Goal: Information Seeking & Learning: Learn about a topic

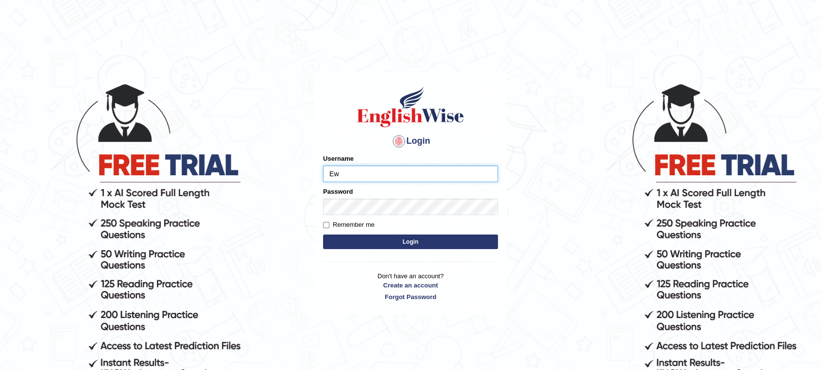
type input "EwOnline"
click at [323, 235] on button "Login" at bounding box center [410, 242] width 175 height 15
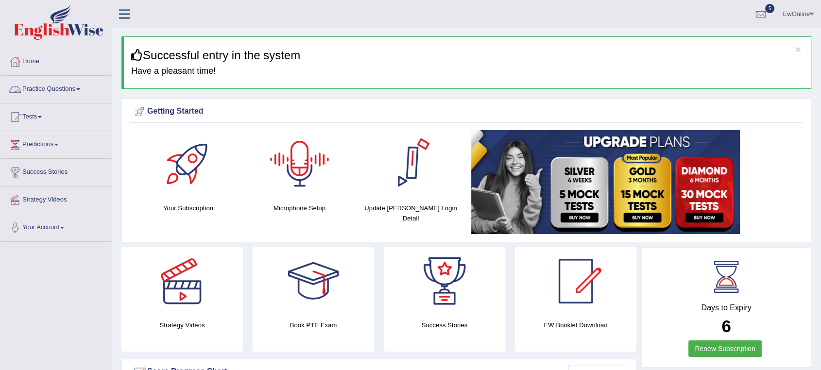
click at [64, 86] on link "Practice Questions" at bounding box center [55, 88] width 111 height 24
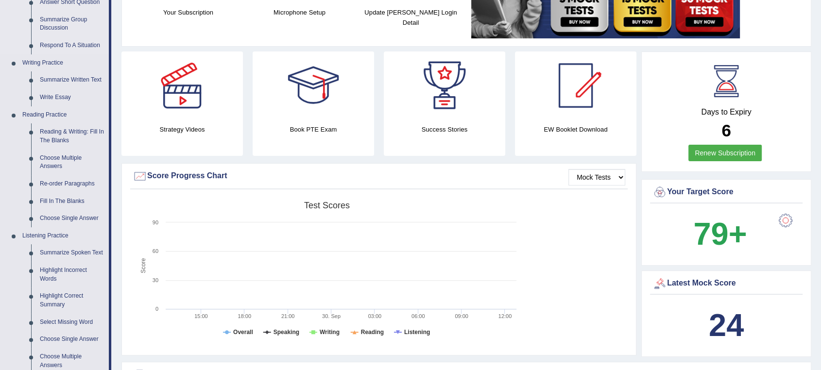
scroll to position [216, 0]
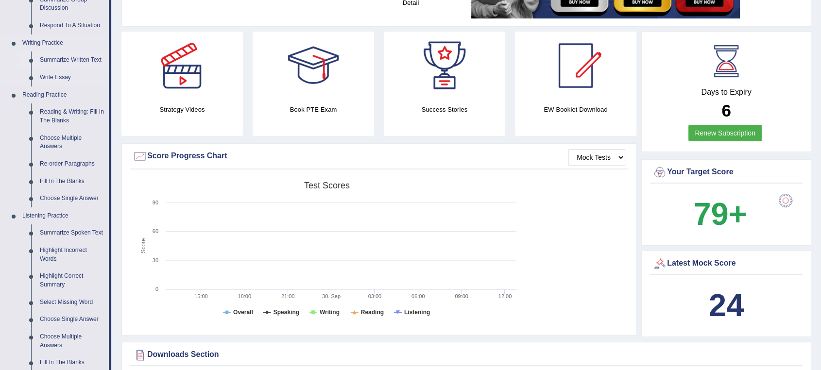
click at [60, 59] on link "Summarize Written Text" at bounding box center [71, 59] width 73 height 17
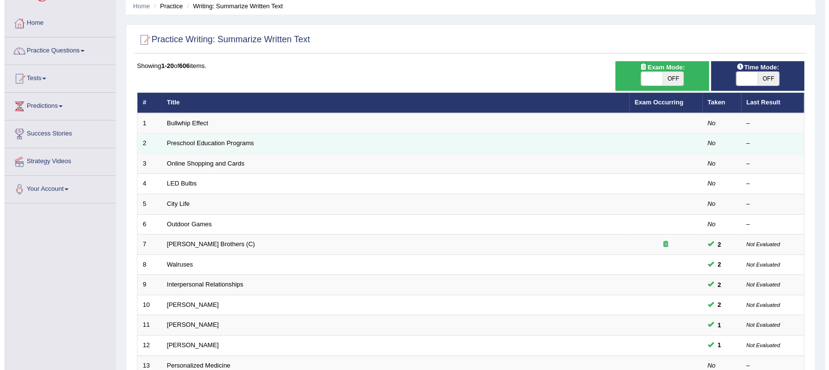
scroll to position [54, 0]
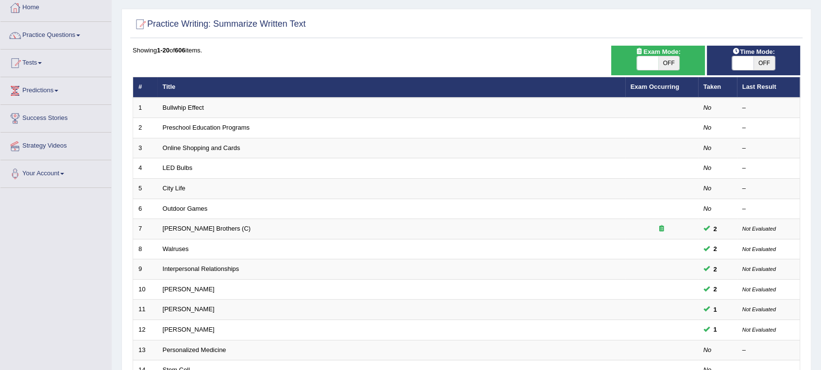
click at [671, 63] on span "OFF" at bounding box center [668, 63] width 21 height 14
checkbox input "true"
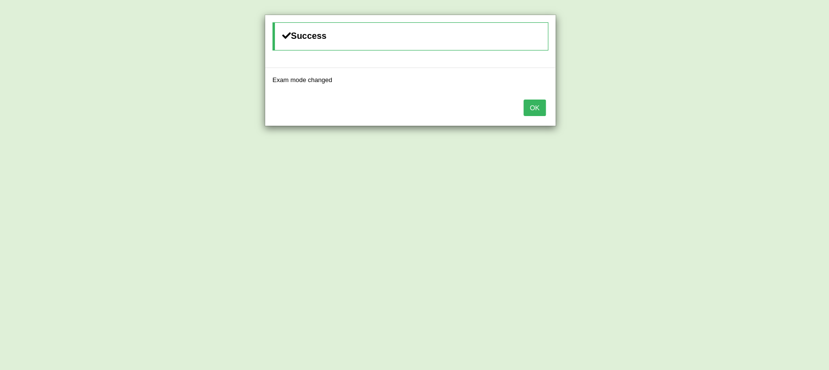
click at [538, 111] on button "OK" at bounding box center [535, 108] width 22 height 17
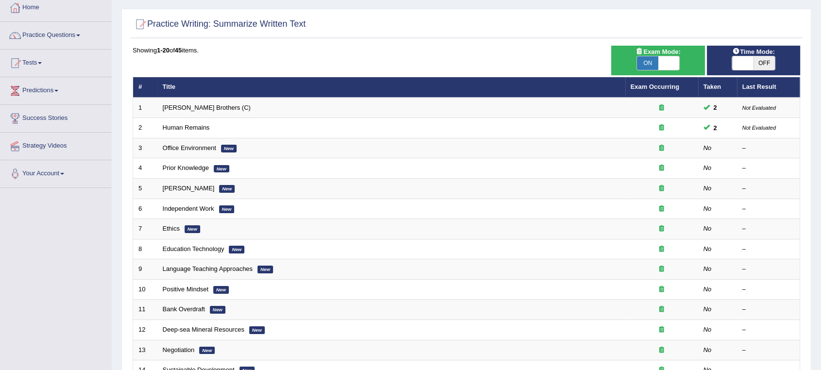
click at [765, 62] on span "OFF" at bounding box center [763, 63] width 21 height 14
checkbox input "true"
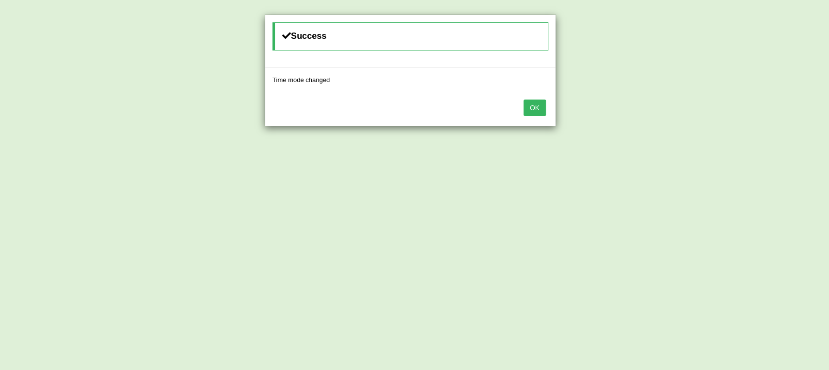
click at [540, 113] on button "OK" at bounding box center [535, 108] width 22 height 17
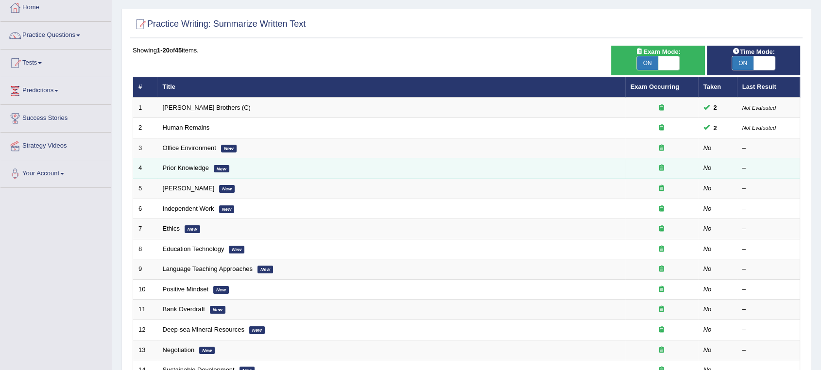
scroll to position [108, 0]
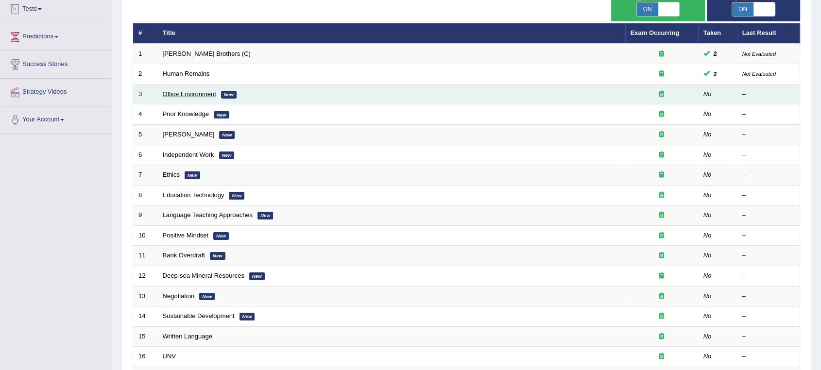
click at [180, 92] on link "Office Environment" at bounding box center [189, 93] width 53 height 7
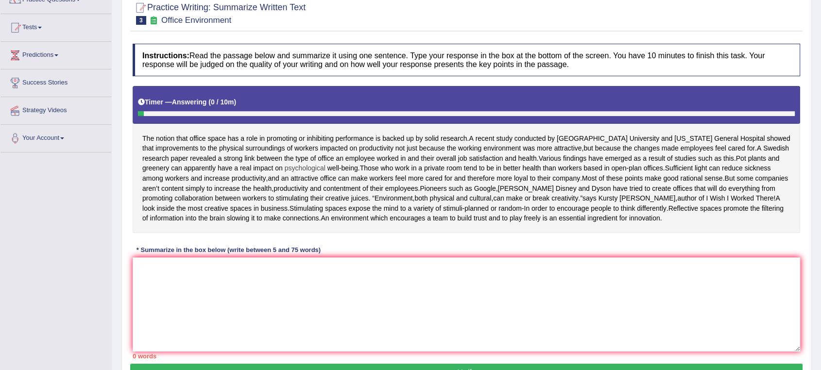
scroll to position [108, 0]
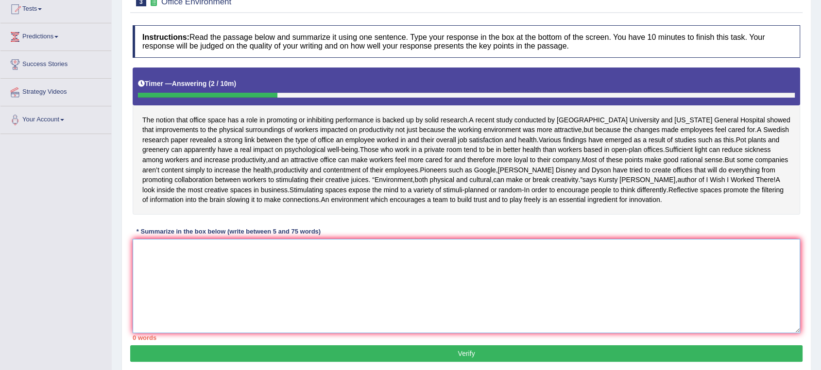
click at [169, 252] on textarea at bounding box center [466, 286] width 667 height 94
type textarea "h"
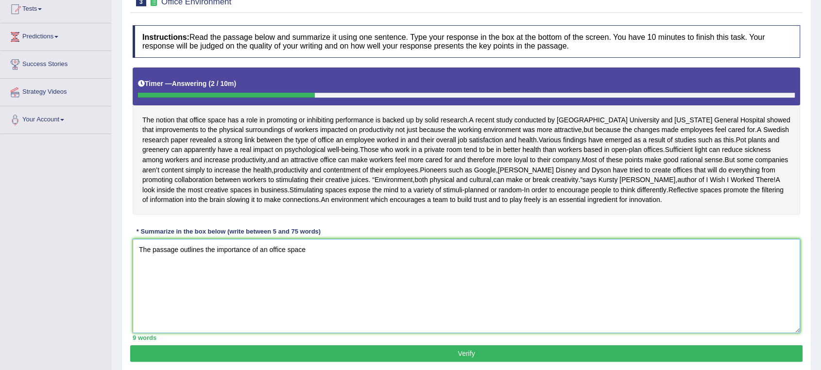
click at [217, 258] on textarea "The passage outlines the importance of an office space" at bounding box center [466, 286] width 667 height 94
drag, startPoint x: 250, startPoint y: 260, endPoint x: 216, endPoint y: 258, distance: 33.6
click at [216, 258] on textarea "The passage outlines the importance of an office space" at bounding box center [466, 286] width 667 height 94
click at [246, 262] on textarea "The passage outlines the impact of an office space" at bounding box center [466, 286] width 667 height 94
click at [302, 254] on textarea "The passage outlines the impact an office space" at bounding box center [466, 286] width 667 height 94
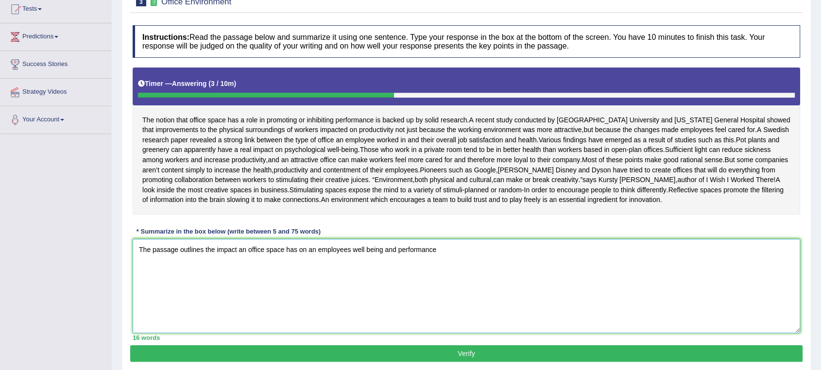
click at [319, 258] on textarea "The passage outlines the impact an office space has on an employees well being …" at bounding box center [466, 286] width 667 height 94
click at [439, 259] on textarea "The passage outlines the impact an office space has on employees well being and…" at bounding box center [466, 286] width 667 height 94
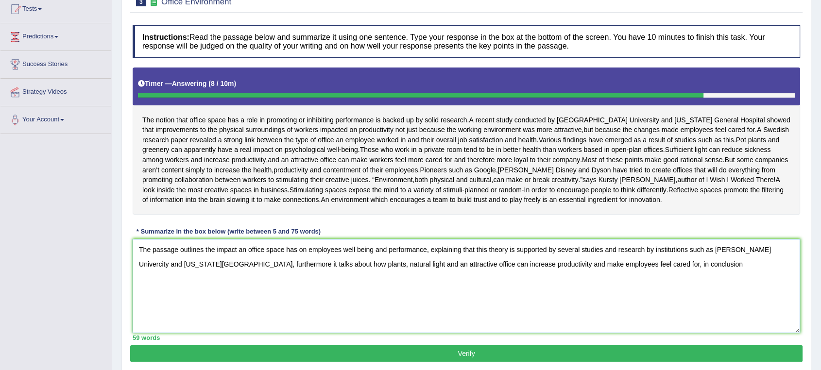
click at [198, 275] on textarea "The passage outlines the impact an office space has on employees well being and…" at bounding box center [466, 286] width 667 height 94
click at [712, 271] on textarea "The passage outlines the impact an office space has on employees well being and…" at bounding box center [466, 286] width 667 height 94
type textarea "The passage outlines the impact an office space has on employees well being and…"
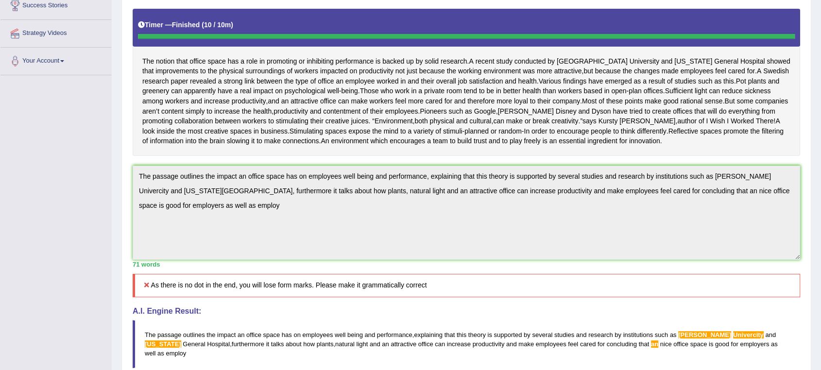
scroll to position [54, 0]
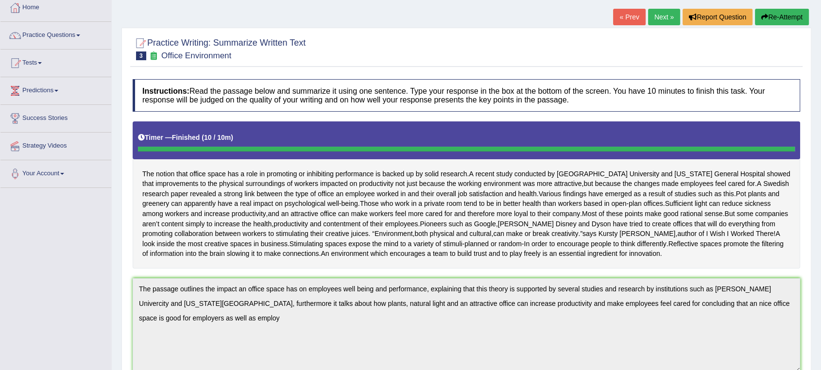
click at [769, 17] on button "Re-Attempt" at bounding box center [782, 17] width 54 height 17
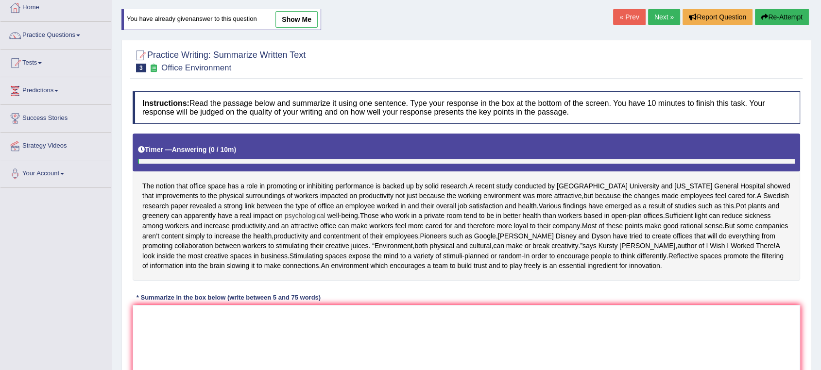
scroll to position [162, 0]
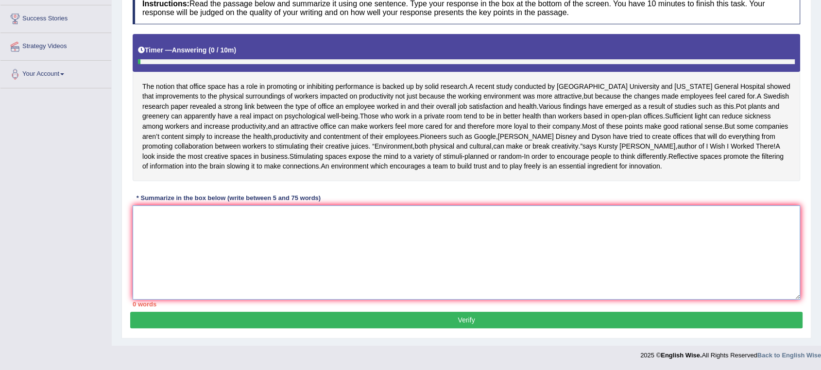
click at [183, 215] on textarea at bounding box center [466, 252] width 667 height 94
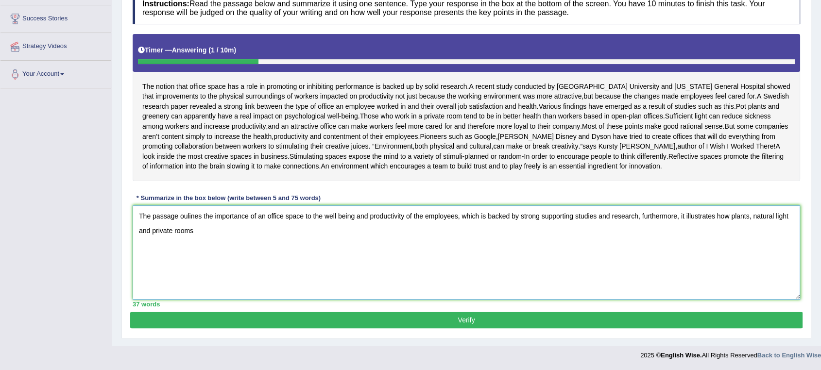
click at [139, 232] on textarea "The passage oulines the importance of an office space to the well being and pro…" at bounding box center [466, 252] width 667 height 94
click at [268, 227] on textarea "The passage oulines the importance of an office space to the well being and pro…" at bounding box center [466, 252] width 667 height 94
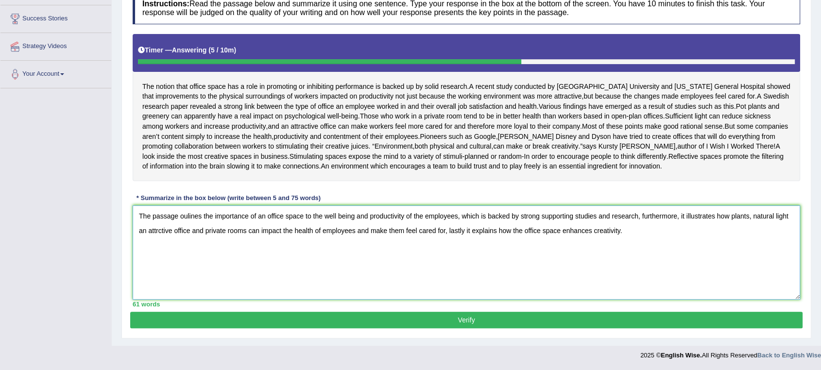
click at [522, 234] on textarea "The passage oulines the importance of an office space to the well being and pro…" at bounding box center [466, 252] width 667 height 94
type textarea "The passage oulines the importance of an office space to the well being and pro…"
click at [478, 320] on button "Verify" at bounding box center [466, 320] width 672 height 17
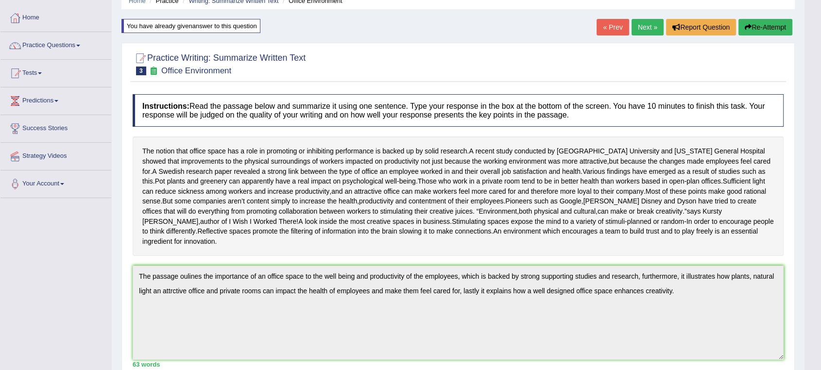
scroll to position [0, 0]
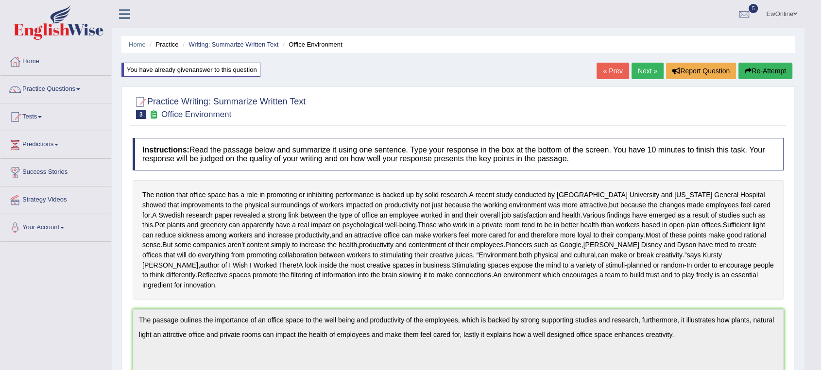
click at [643, 71] on link "Next »" at bounding box center [647, 71] width 32 height 17
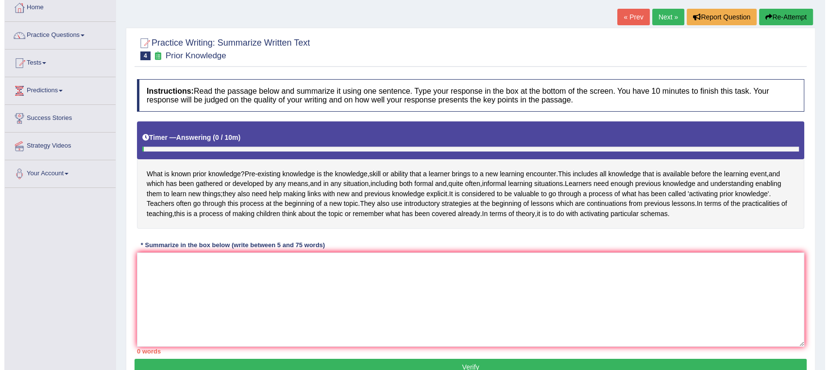
scroll to position [108, 0]
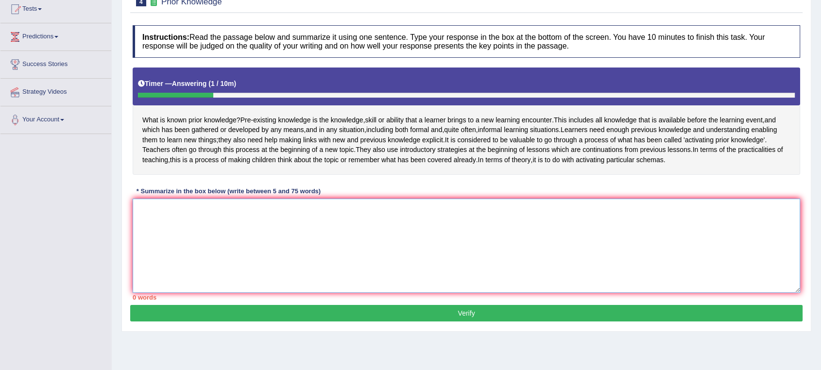
click at [154, 223] on textarea at bounding box center [466, 246] width 667 height 94
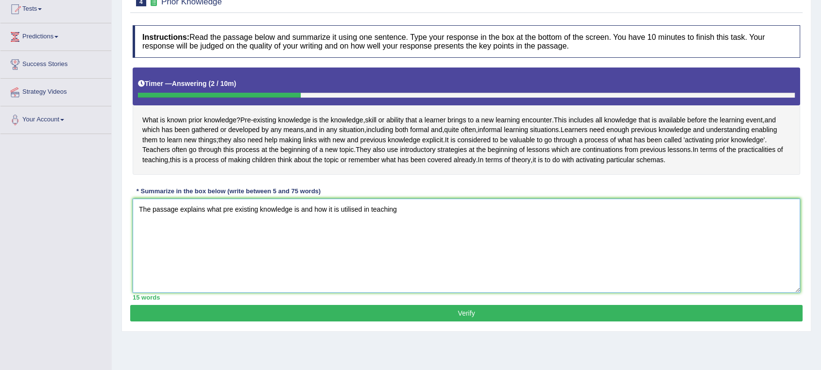
drag, startPoint x: 315, startPoint y: 227, endPoint x: 301, endPoint y: 227, distance: 14.1
click at [301, 227] on textarea "The passage explains what pre existing knowledge is and how it is utilised in t…" at bounding box center [466, 246] width 667 height 94
click at [404, 230] on textarea "The passage explains what pre existing knowledge is and how it is utilised in t…" at bounding box center [466, 246] width 667 height 94
drag, startPoint x: 404, startPoint y: 230, endPoint x: 208, endPoint y: 232, distance: 195.2
click at [208, 232] on textarea "The passage explains what pre existing knowledge is and how it is utilised in t…" at bounding box center [466, 246] width 667 height 94
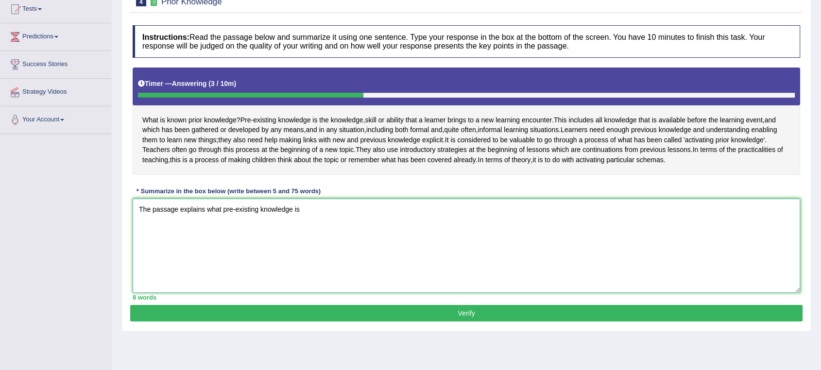
click at [181, 227] on textarea "The passage explains what pre-existing knowledge is" at bounding box center [466, 246] width 667 height 94
click at [337, 228] on textarea "The passage initially explains what pre-existing knowledge is" at bounding box center [466, 246] width 667 height 94
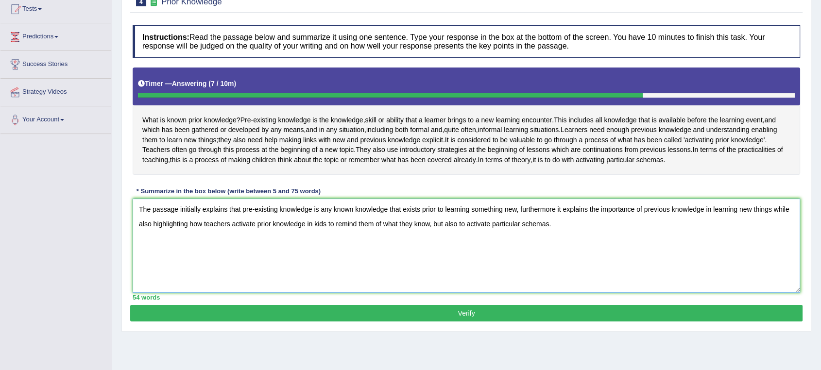
type textarea "The passage initially explains that pre-existing knowledge is any known knowled…"
click at [466, 322] on button "Verify" at bounding box center [466, 313] width 672 height 17
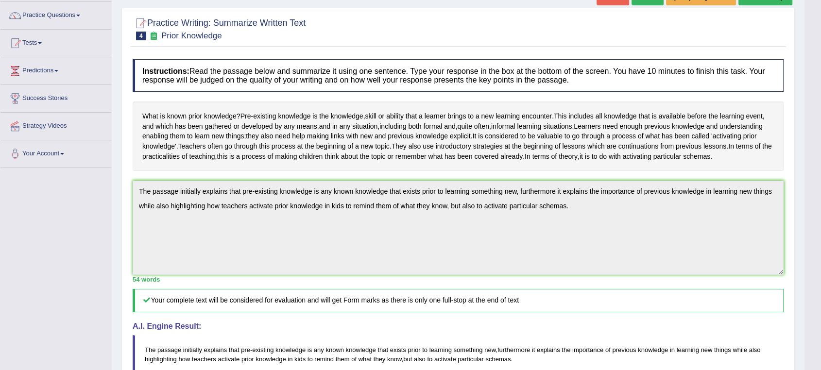
scroll to position [0, 0]
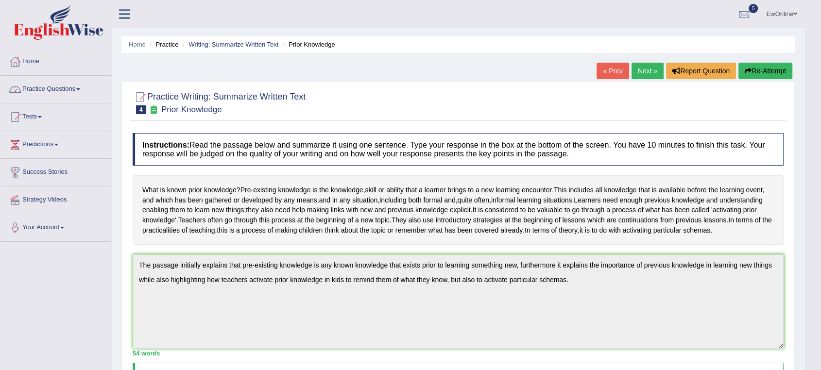
click at [39, 89] on link "Practice Questions" at bounding box center [55, 88] width 111 height 24
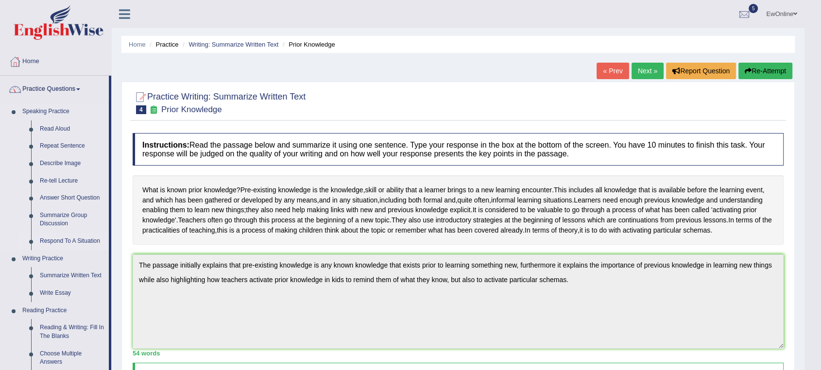
scroll to position [54, 0]
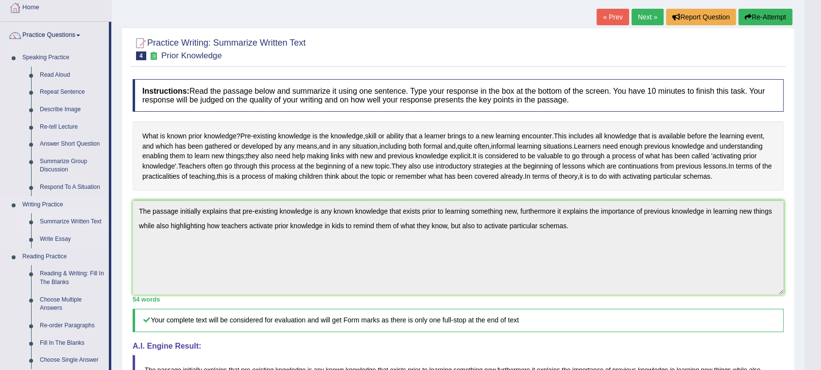
click at [78, 222] on link "Summarize Written Text" at bounding box center [71, 221] width 73 height 17
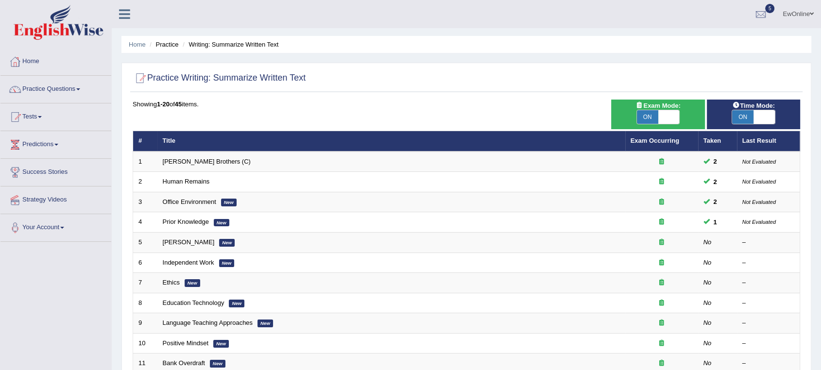
click at [811, 14] on span at bounding box center [812, 14] width 4 height 6
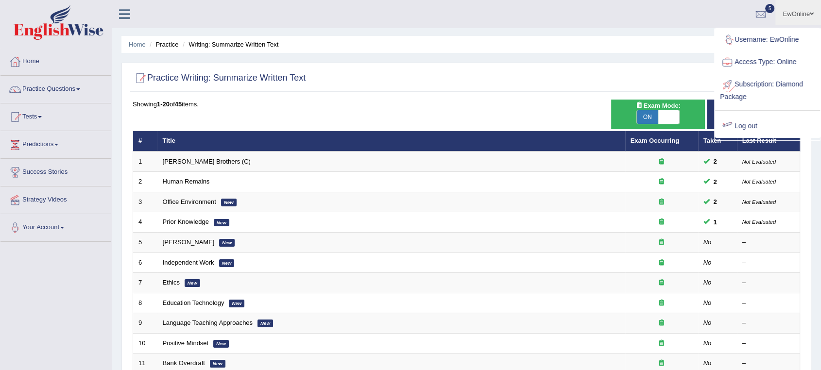
click at [743, 123] on link "Log out" at bounding box center [767, 126] width 105 height 22
